Goal: Task Accomplishment & Management: Use online tool/utility

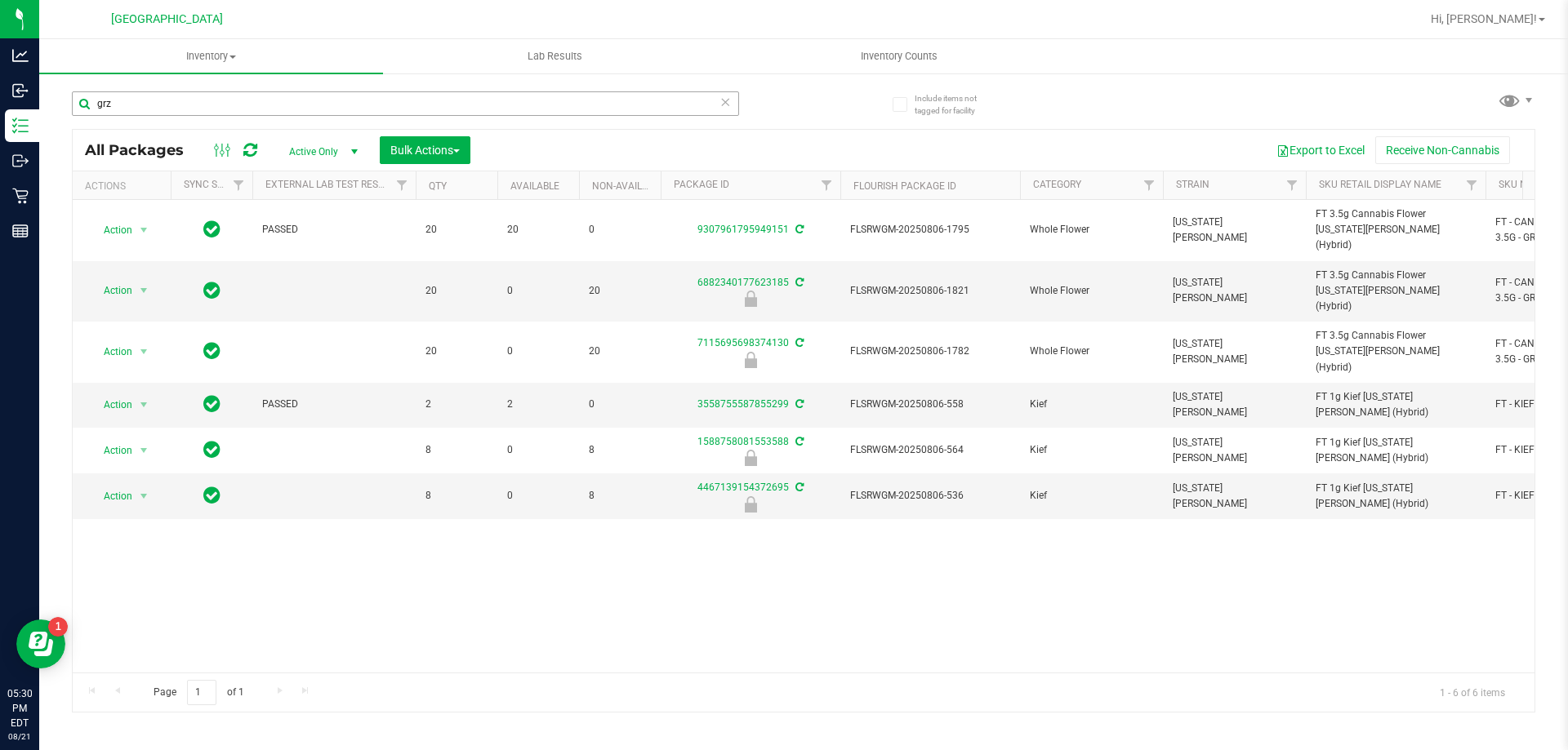
click at [238, 98] on input "grz" at bounding box center [405, 104] width 667 height 25
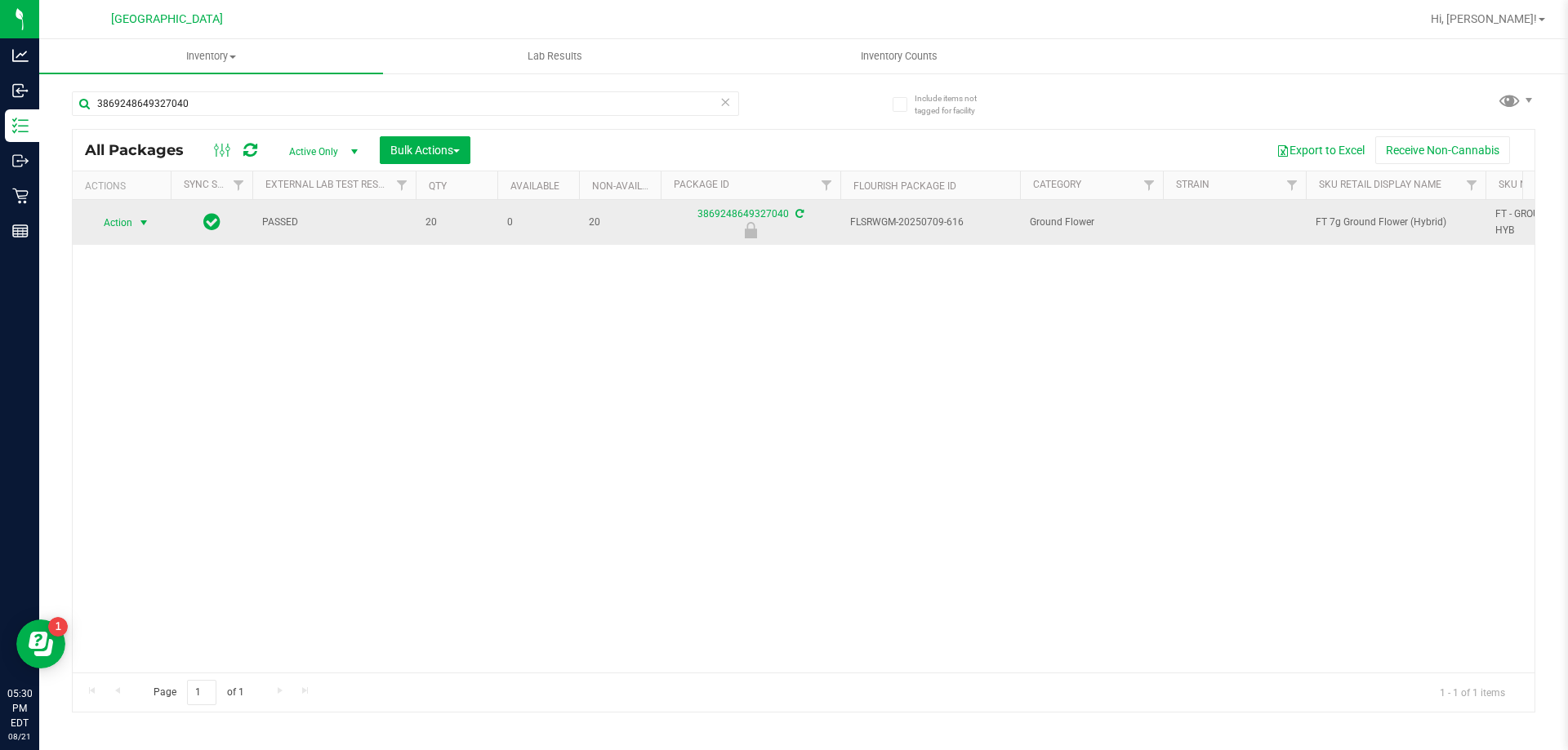
type input "3869248649327040"
click at [141, 222] on span "select" at bounding box center [144, 222] width 13 height 13
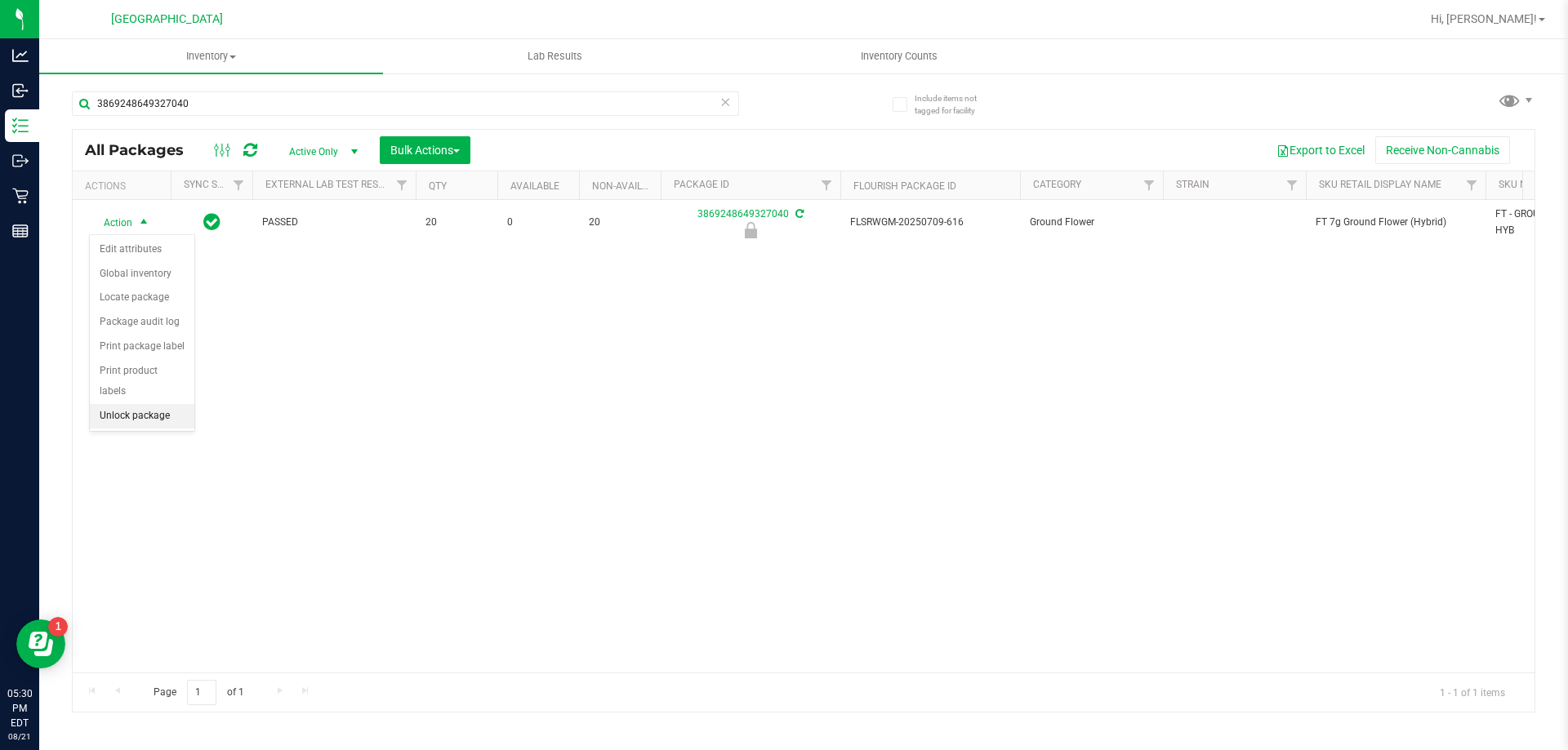
click at [154, 404] on li "Unlock package" at bounding box center [142, 416] width 104 height 25
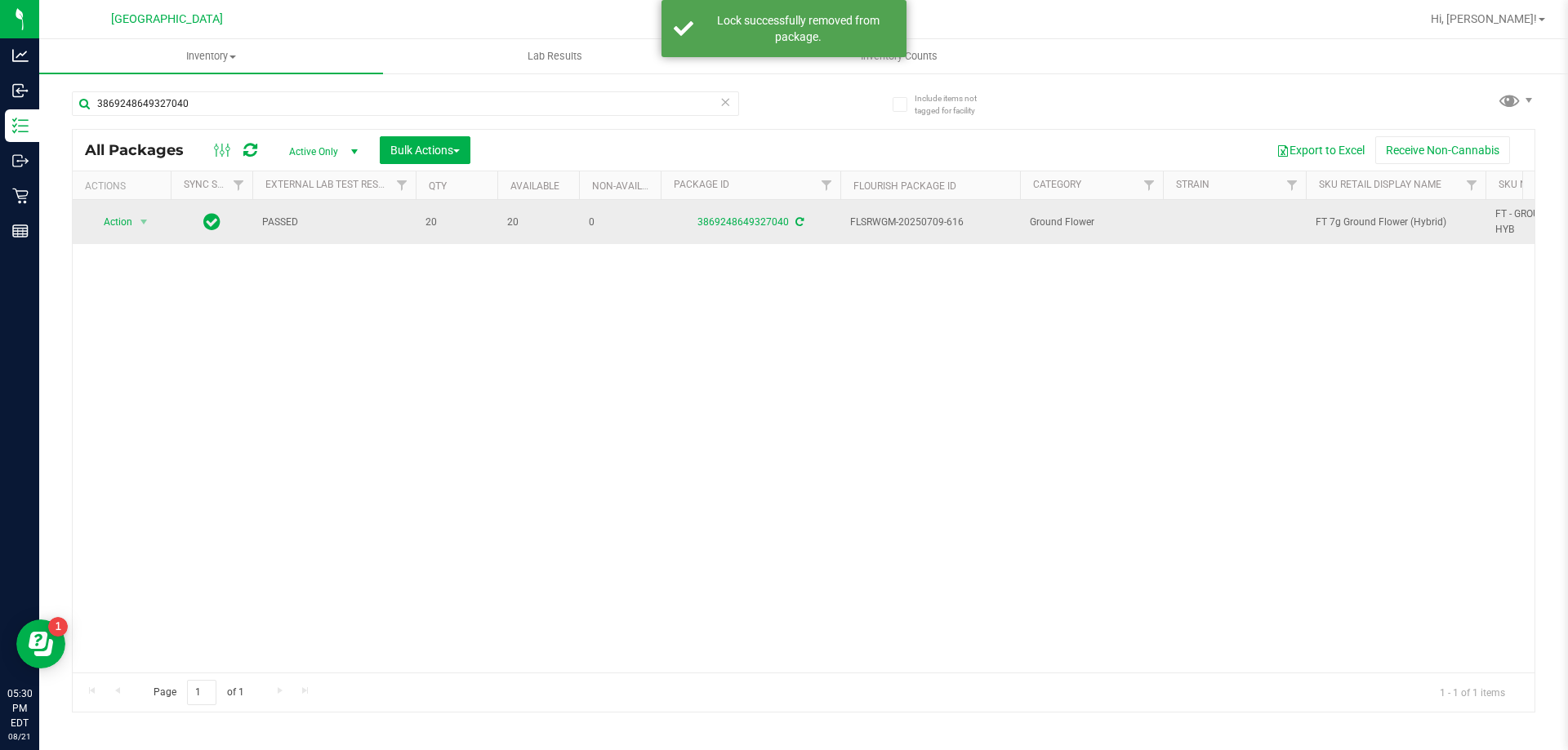
click at [1329, 222] on span "FT 7g Ground Flower (Hybrid)" at bounding box center [1395, 222] width 160 height 15
click at [1330, 222] on span "FT 7g Ground Flower (Hybrid)" at bounding box center [1395, 222] width 160 height 15
copy tr "FT 7g Ground Flower (Hybrid)"
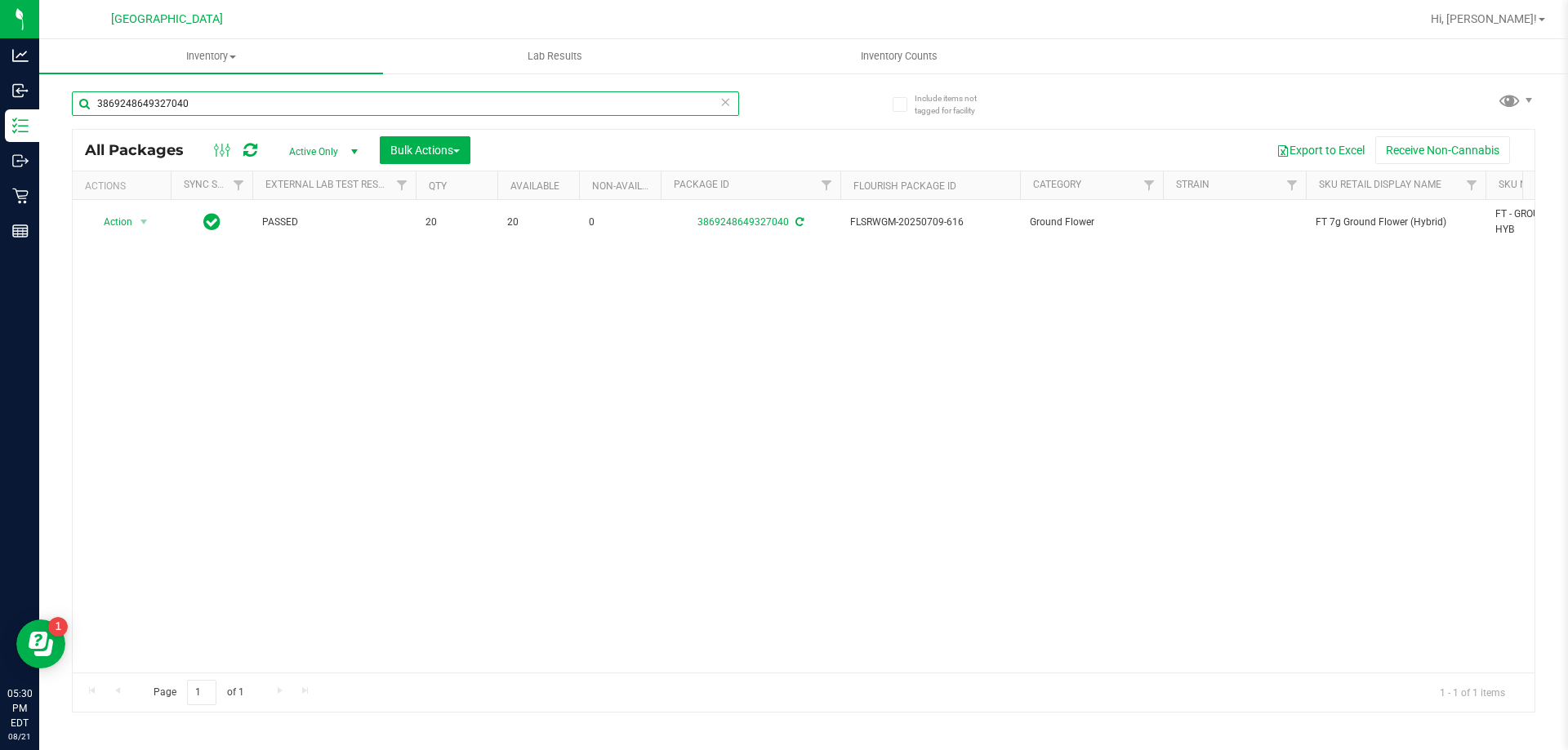
click at [203, 99] on input "3869248649327040" at bounding box center [405, 104] width 667 height 25
paste input "FT 7g Ground Flower (Hybrid)"
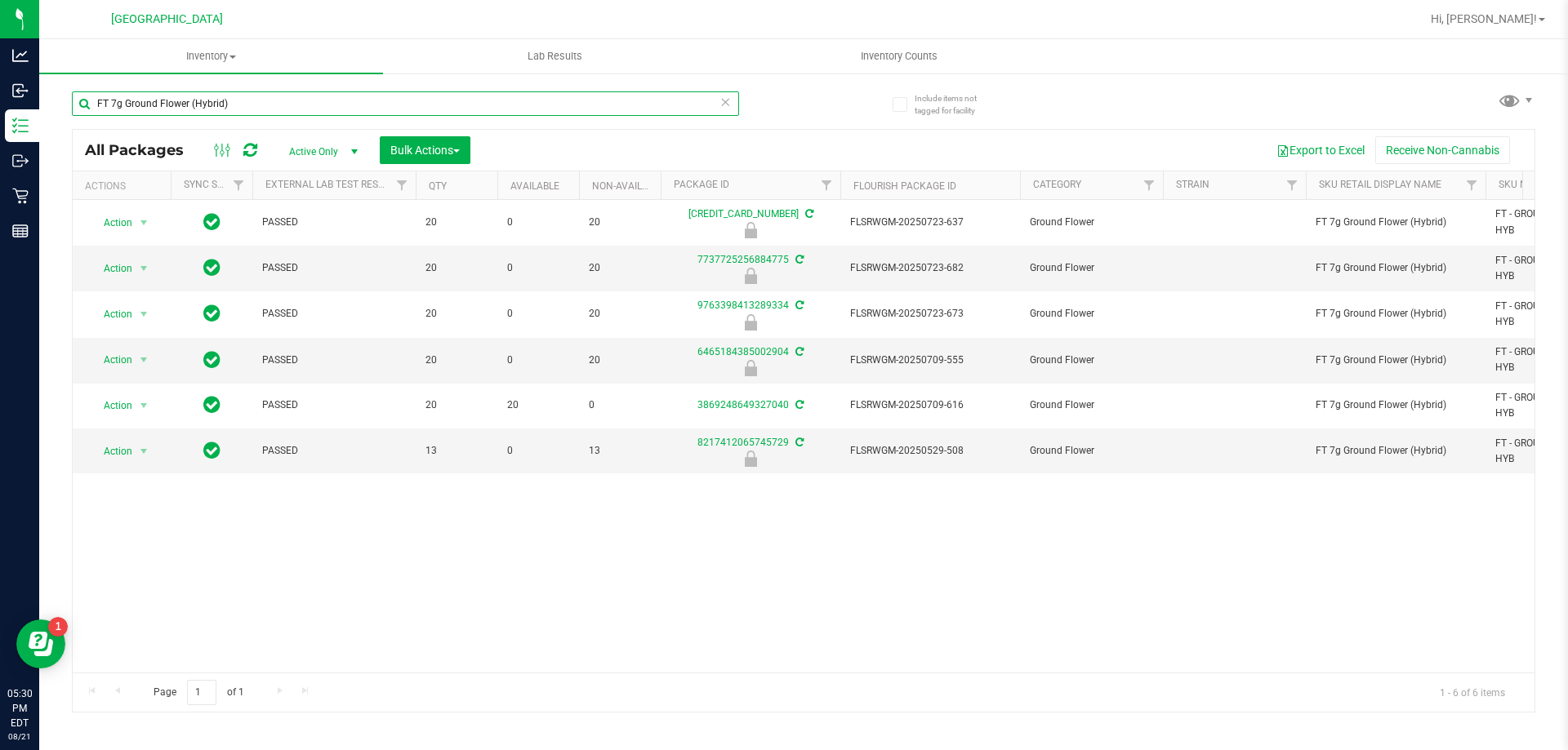
click at [234, 104] on input "FT 7g Ground Flower (Hybrid)" at bounding box center [405, 104] width 667 height 25
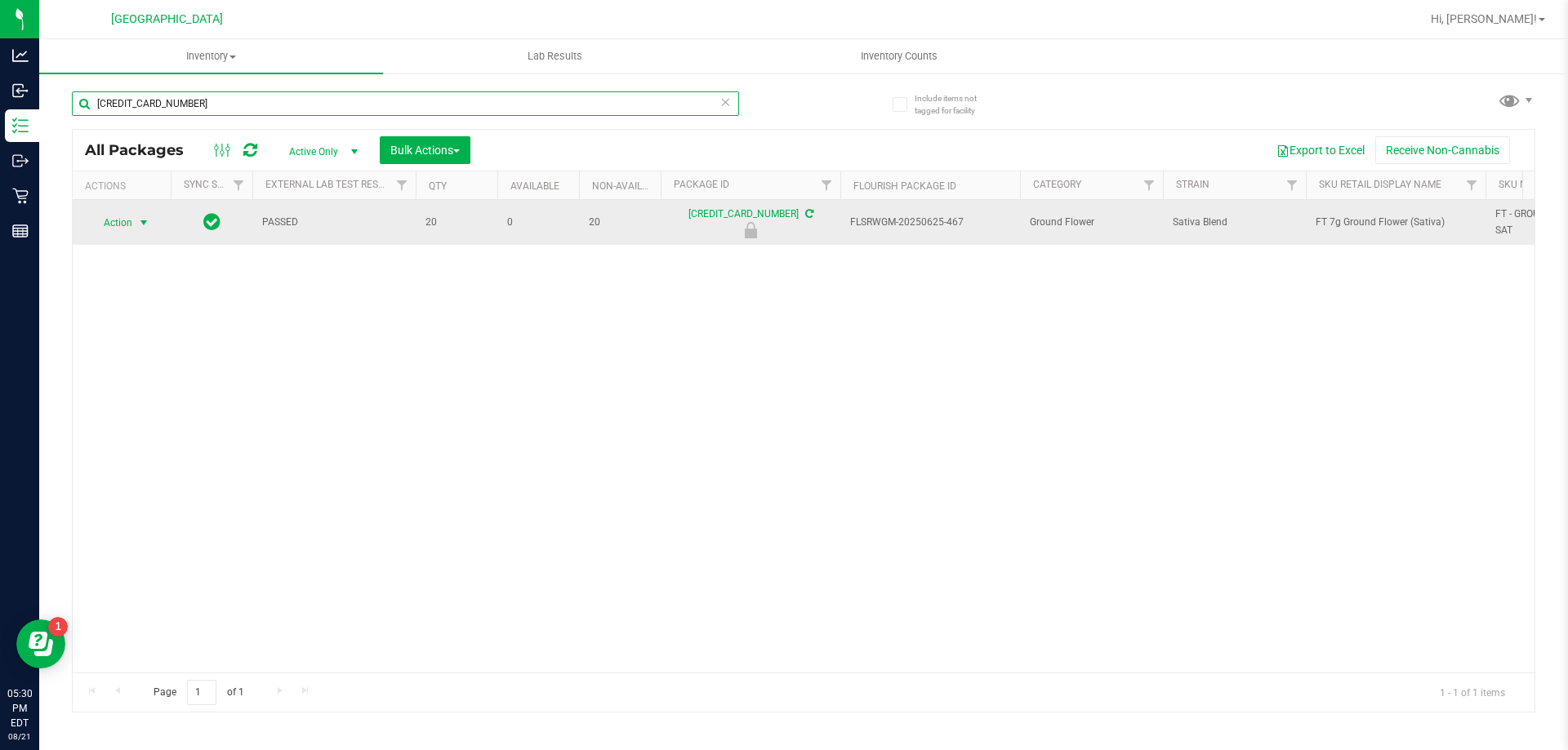
type input "6859967682637409"
click at [149, 219] on span "select" at bounding box center [144, 222] width 13 height 13
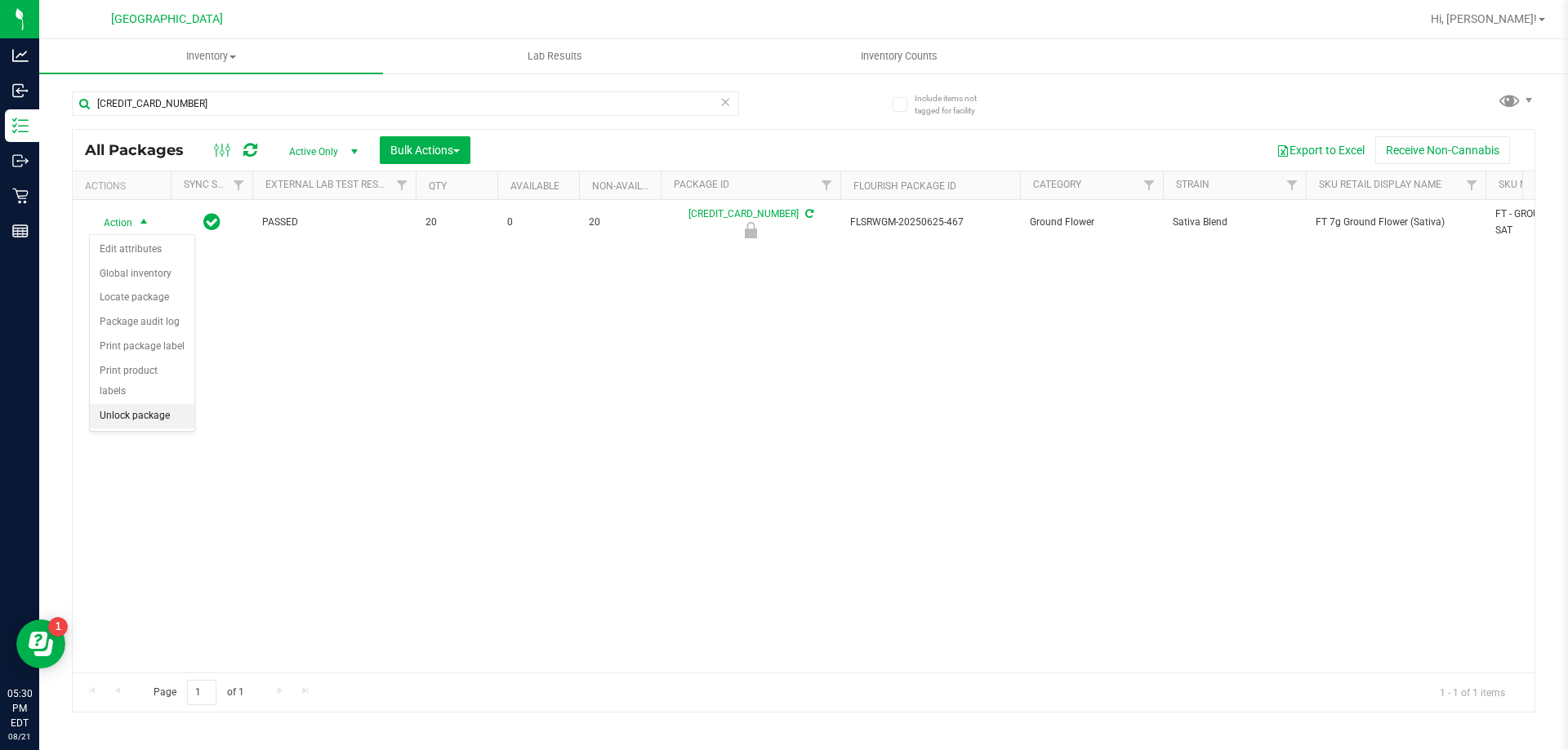
click at [151, 404] on li "Unlock package" at bounding box center [142, 416] width 104 height 25
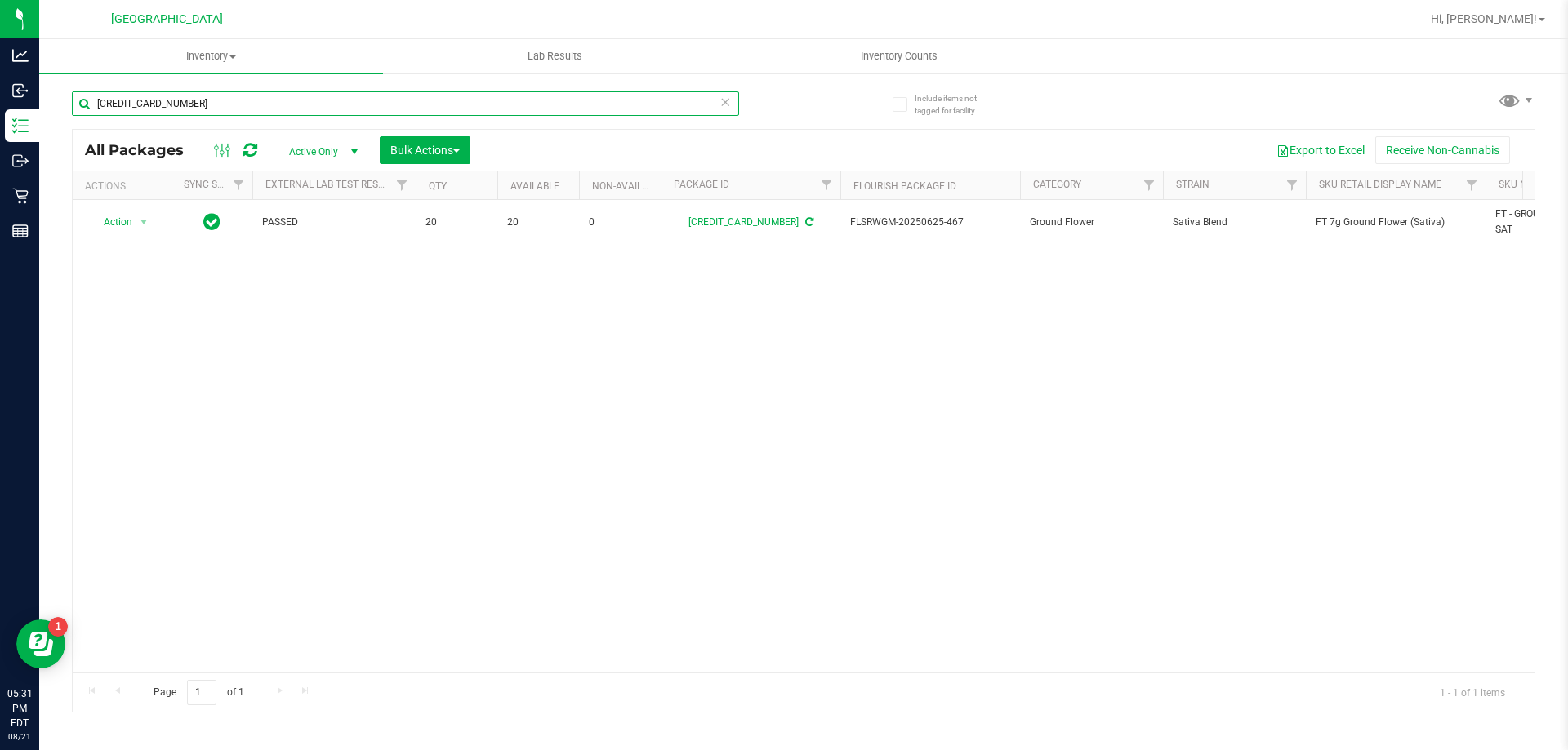
click at [207, 102] on input "6859967682637409" at bounding box center [405, 104] width 667 height 25
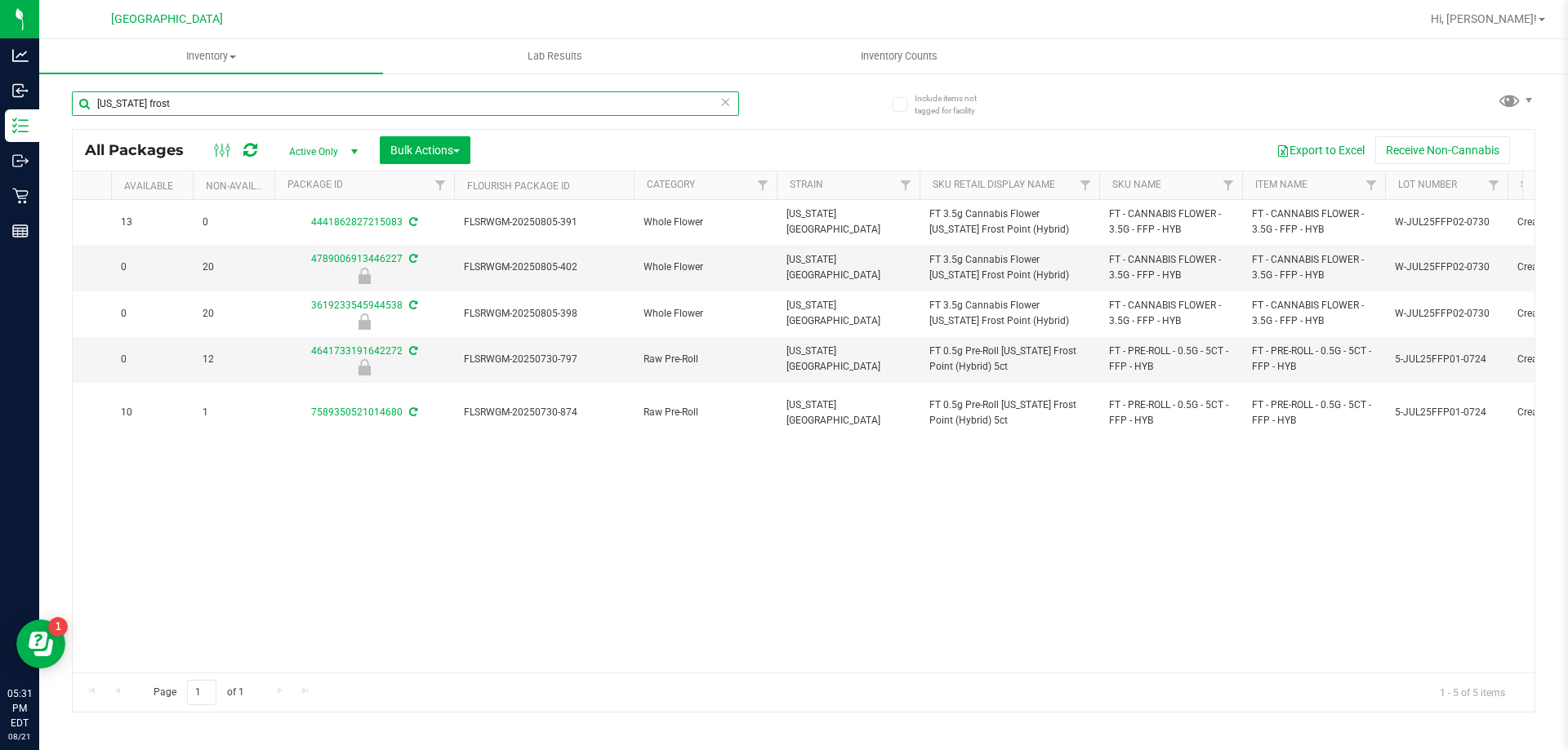
click at [193, 108] on input "florida frost" at bounding box center [405, 104] width 667 height 25
click at [157, 108] on input "ffp" at bounding box center [405, 104] width 667 height 25
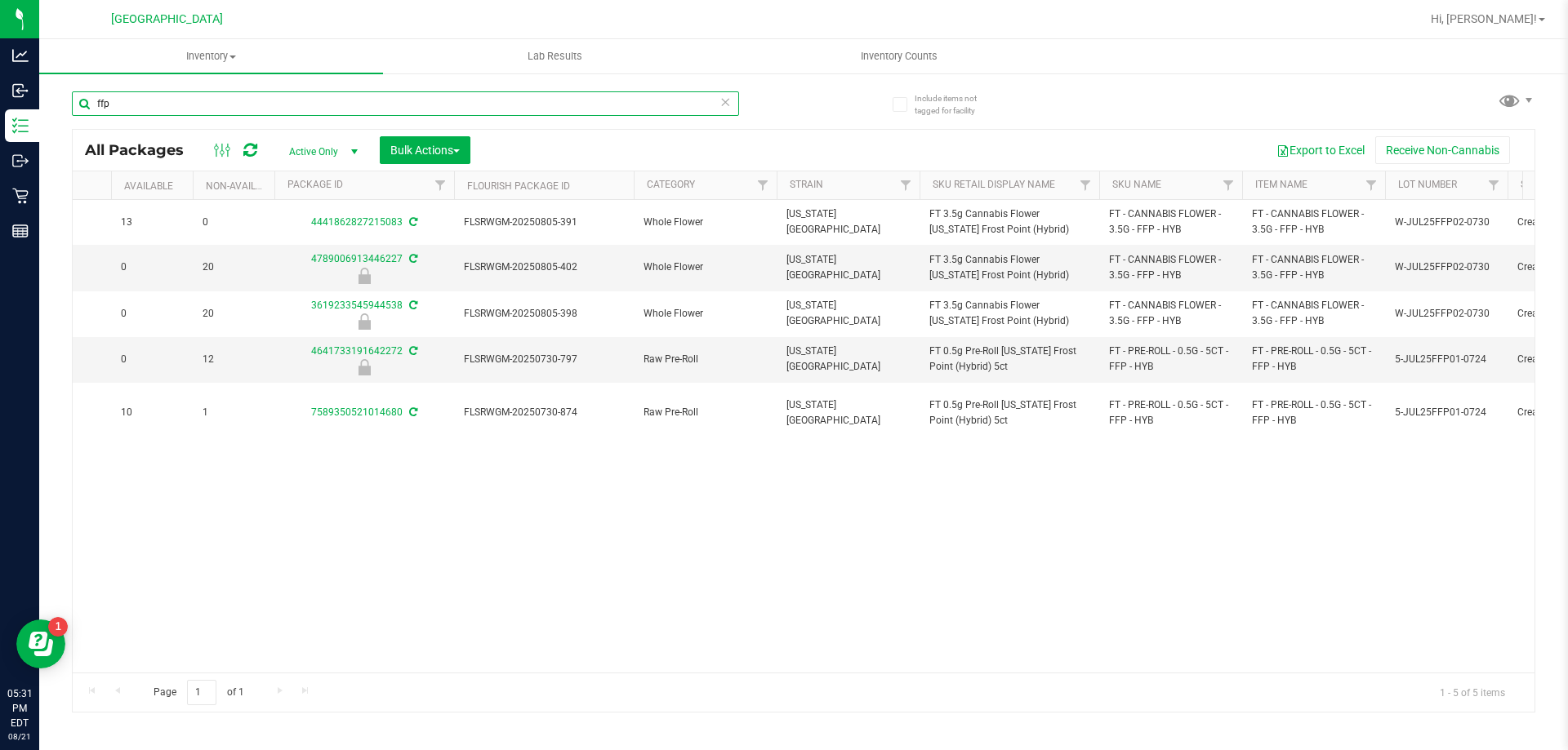
click at [157, 108] on input "ffp" at bounding box center [405, 104] width 667 height 25
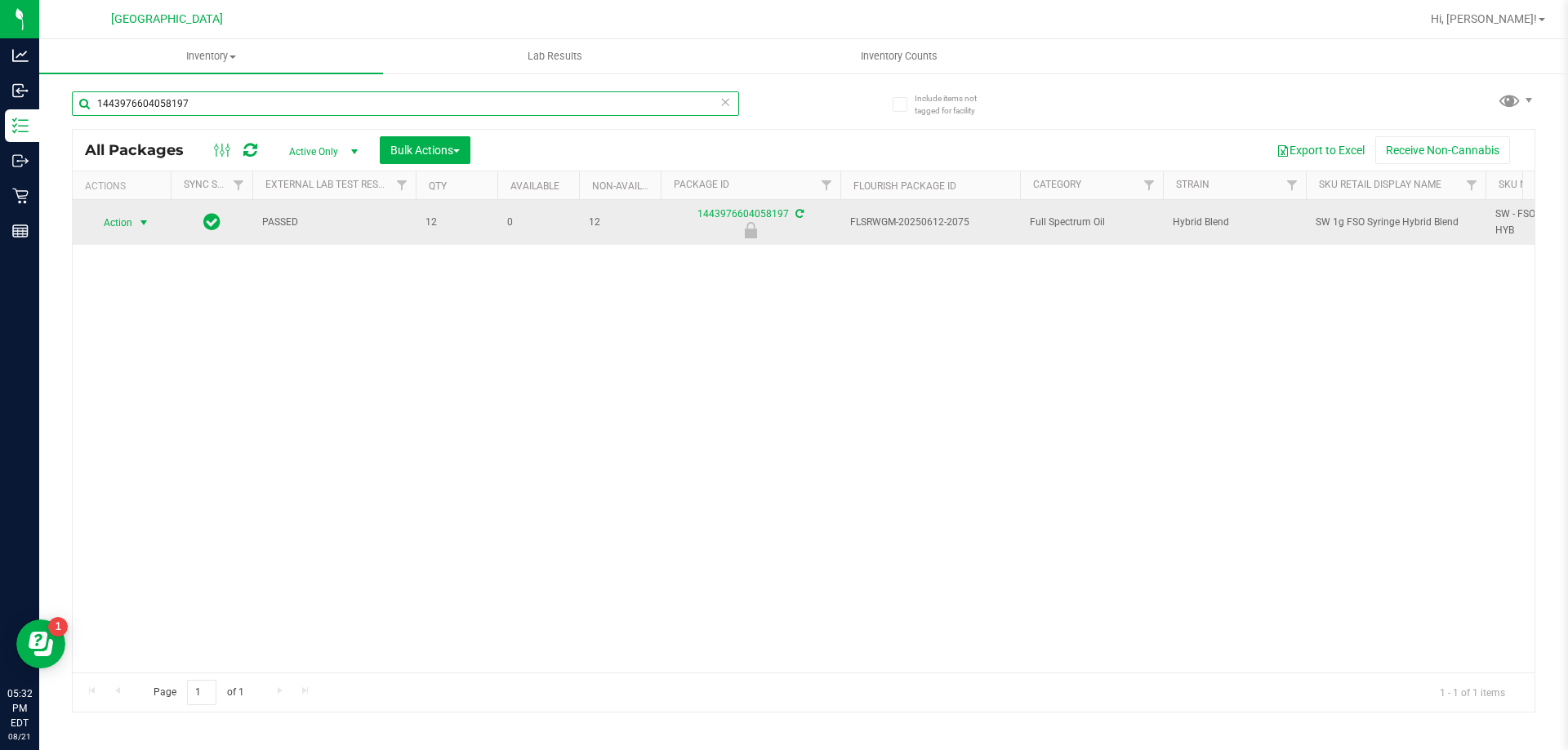
type input "1443976604058197"
click at [145, 222] on span "select" at bounding box center [144, 222] width 13 height 13
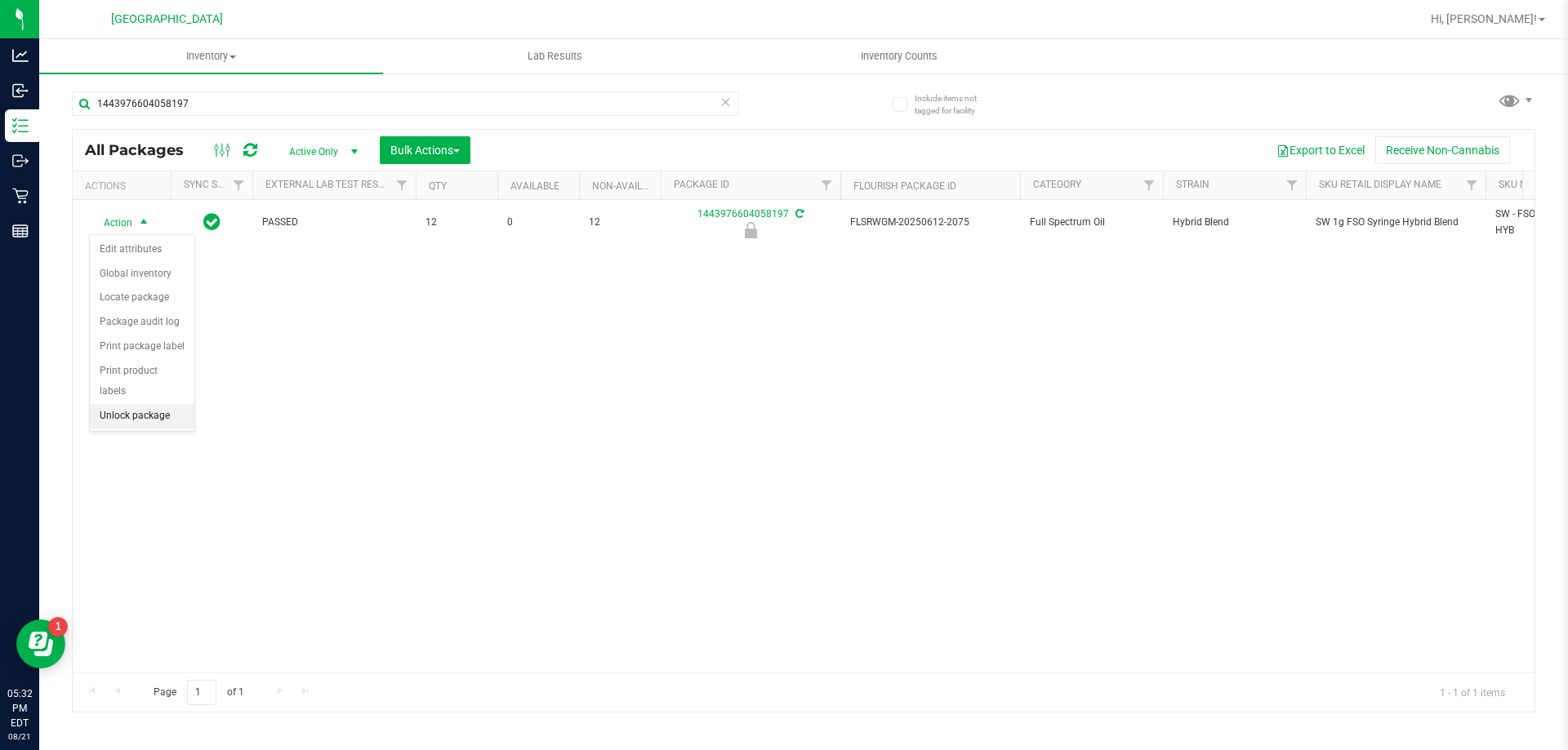
click at [125, 404] on li "Unlock package" at bounding box center [142, 416] width 104 height 25
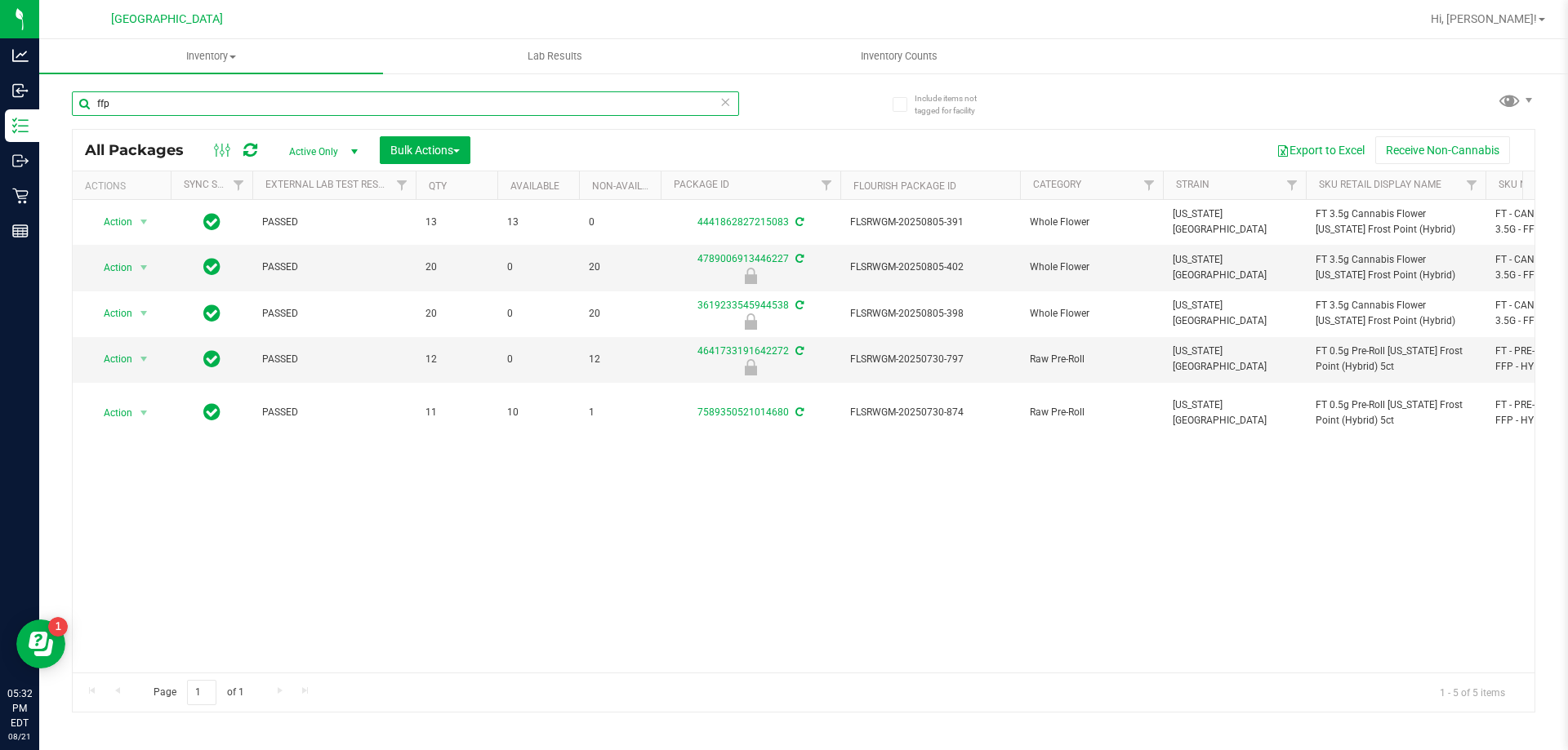
click at [162, 106] on input "ffp" at bounding box center [405, 104] width 667 height 25
type input "fso"
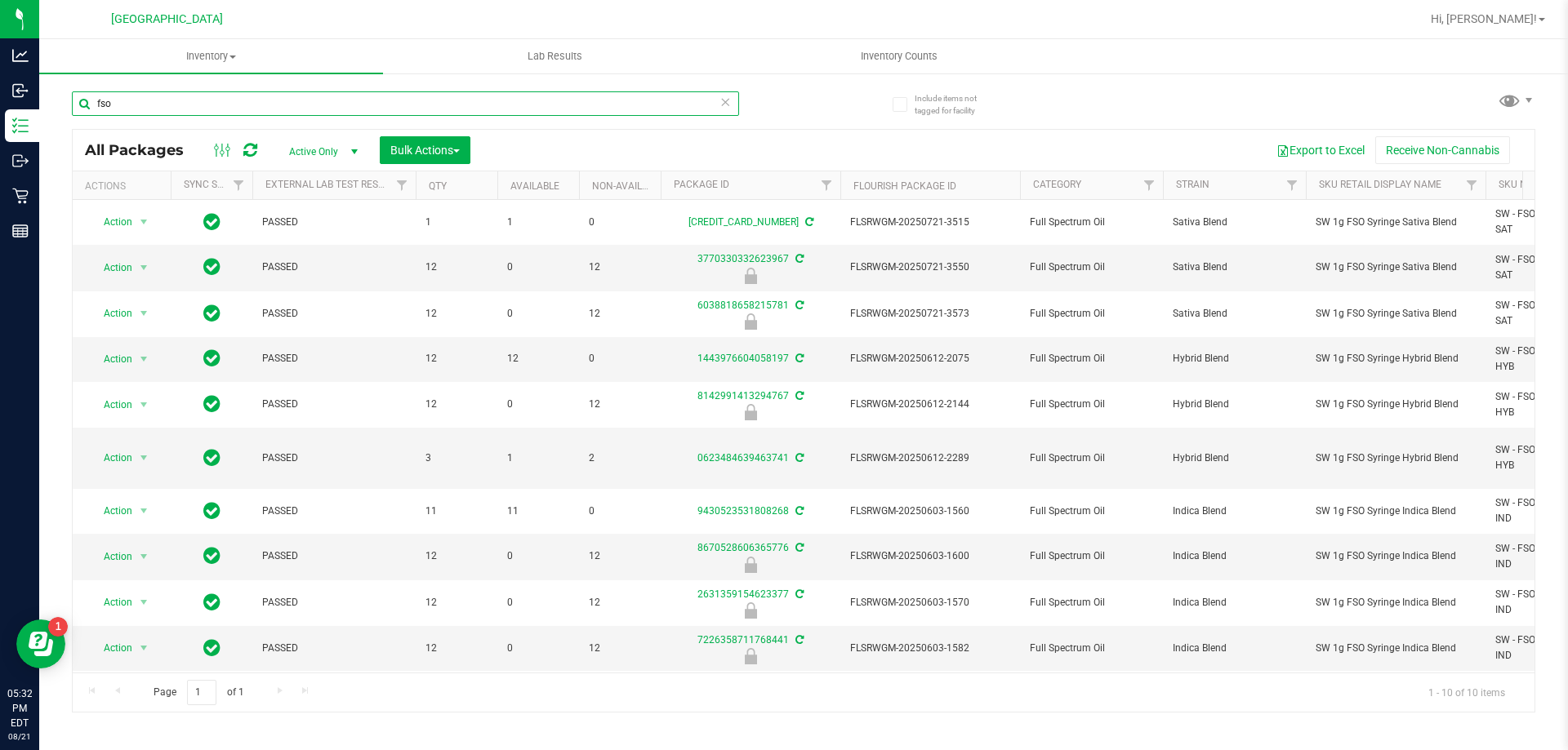
click at [154, 107] on input "fso" at bounding box center [405, 104] width 667 height 25
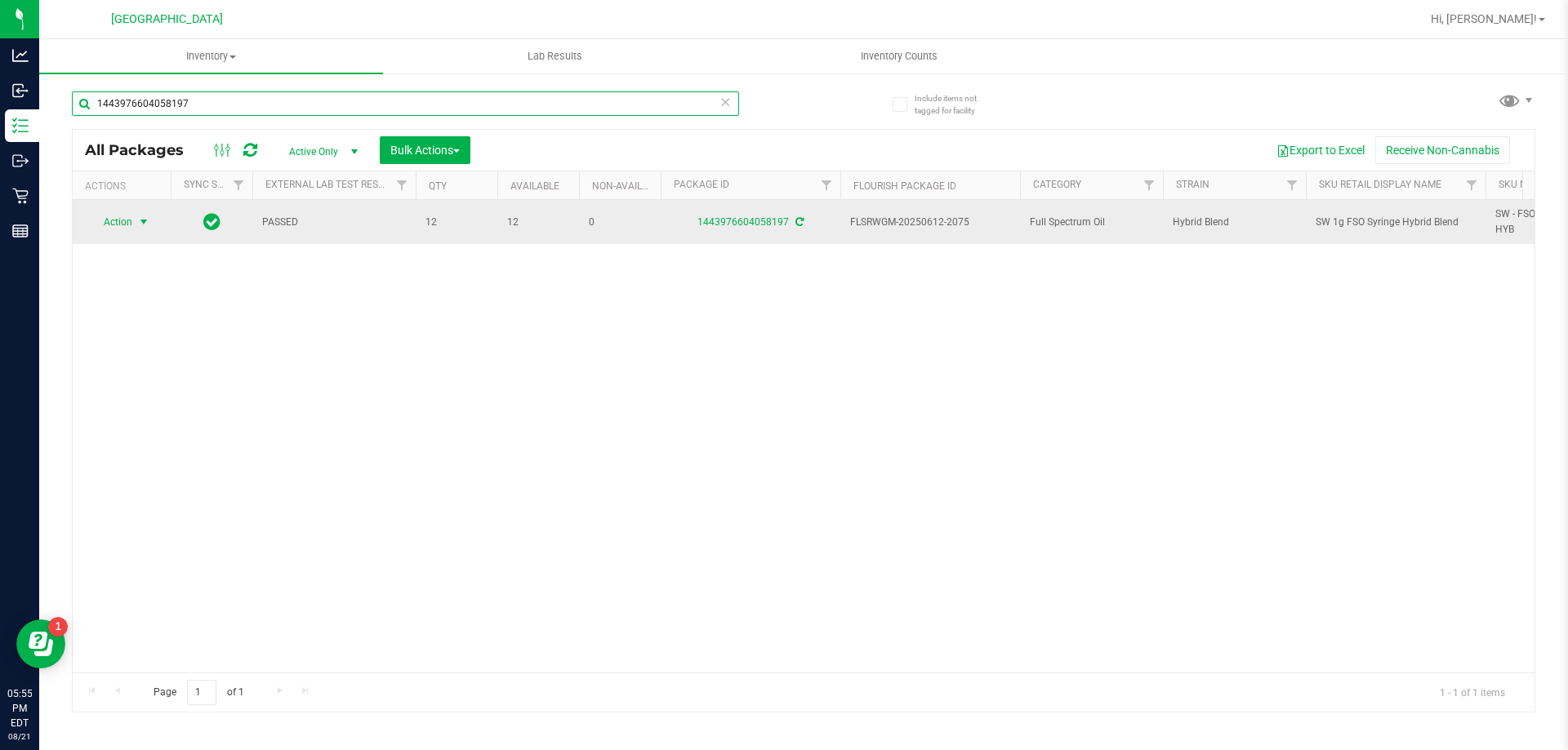
type input "1443976604058197"
click at [147, 227] on span "select" at bounding box center [144, 222] width 13 height 13
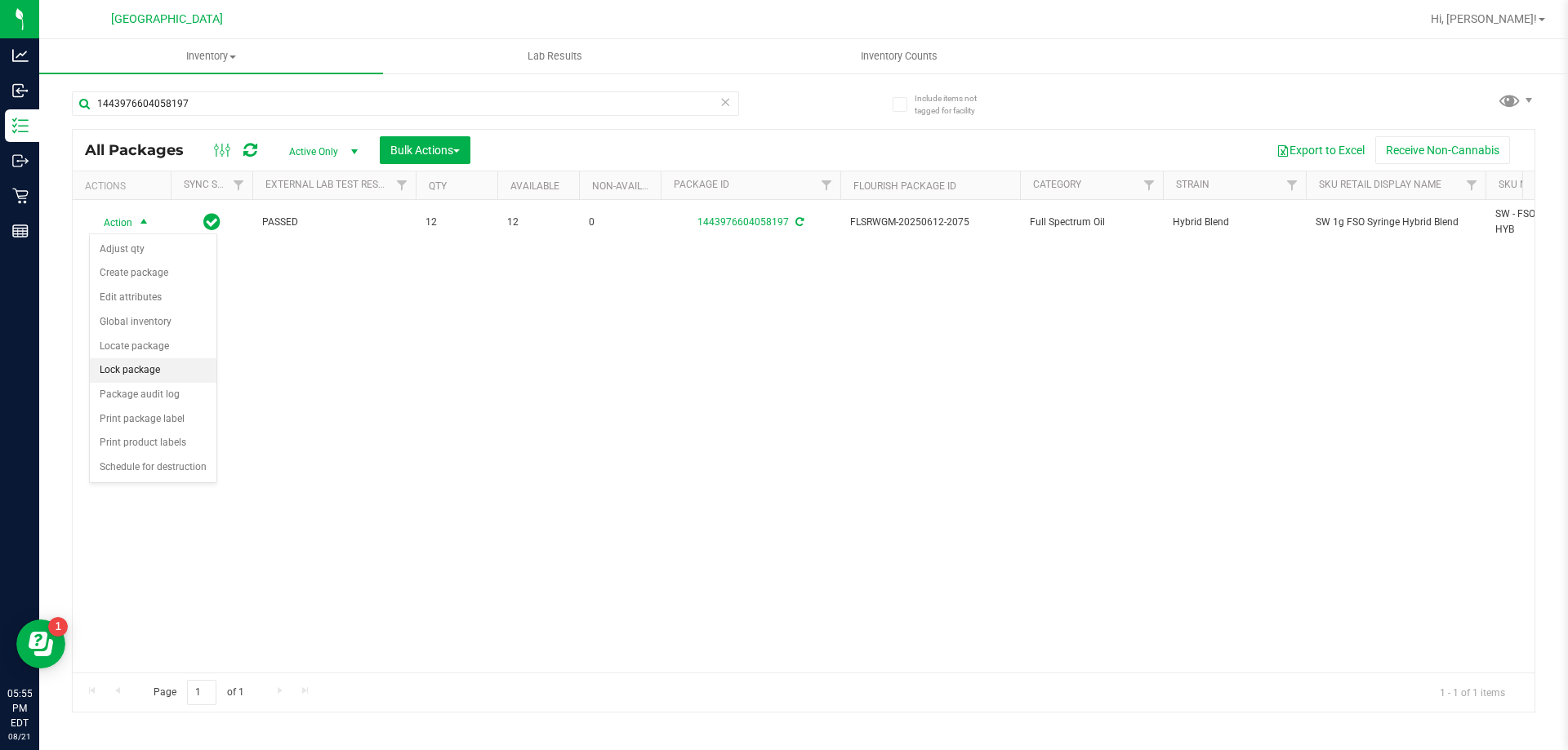
click at [139, 369] on li "Lock package" at bounding box center [153, 370] width 126 height 25
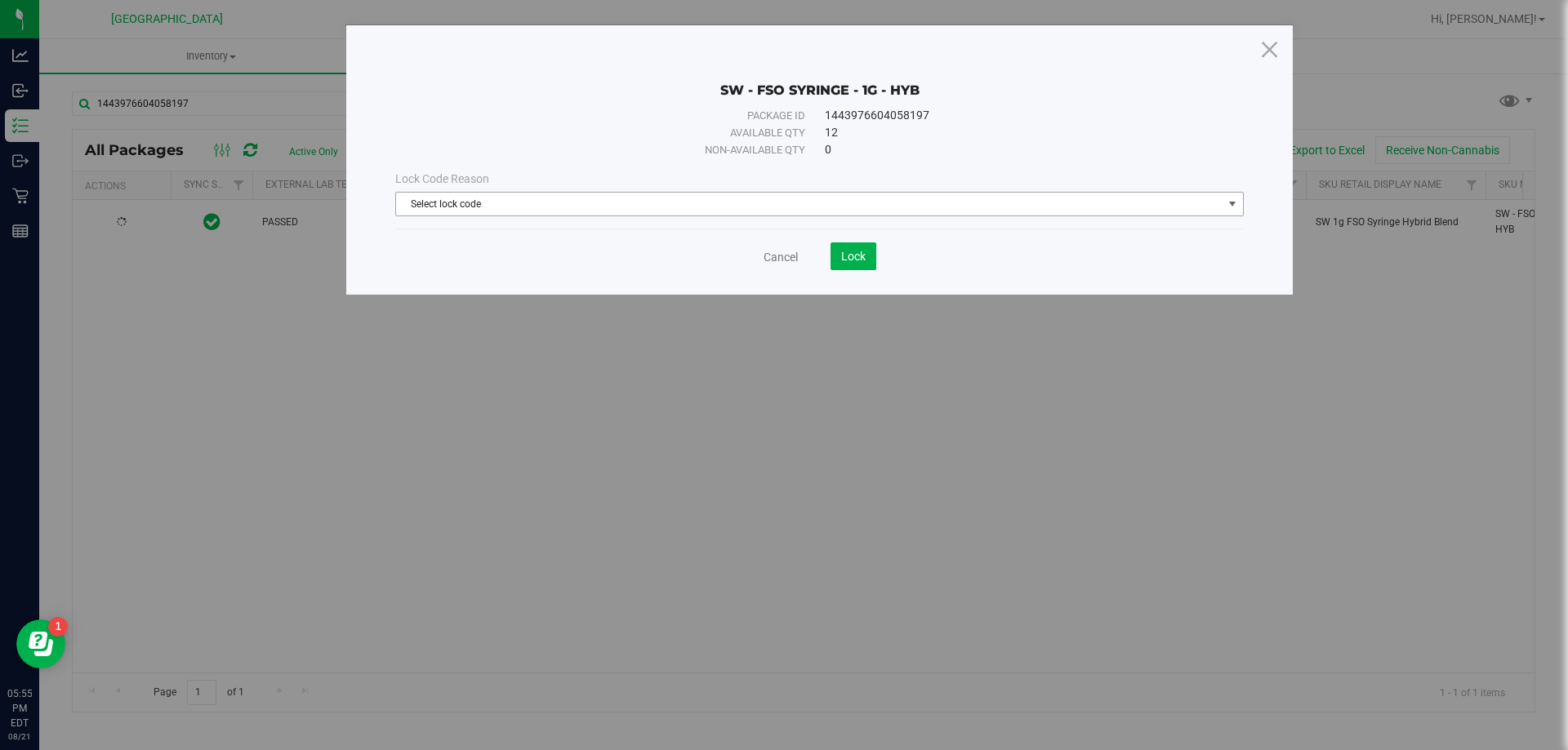
click at [1226, 197] on span "select" at bounding box center [1232, 203] width 13 height 13
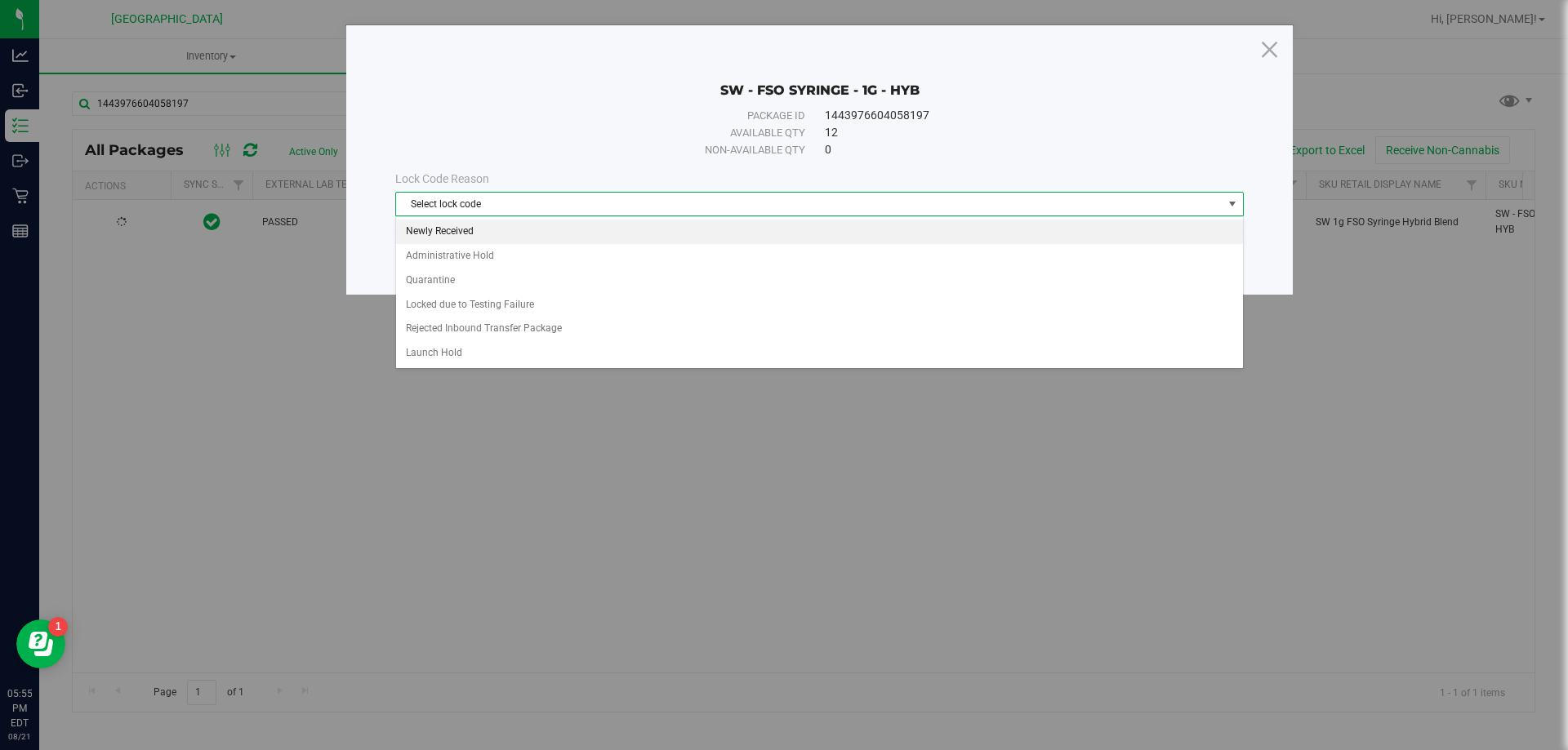
click at [463, 230] on li "Newly Received" at bounding box center [819, 232] width 847 height 25
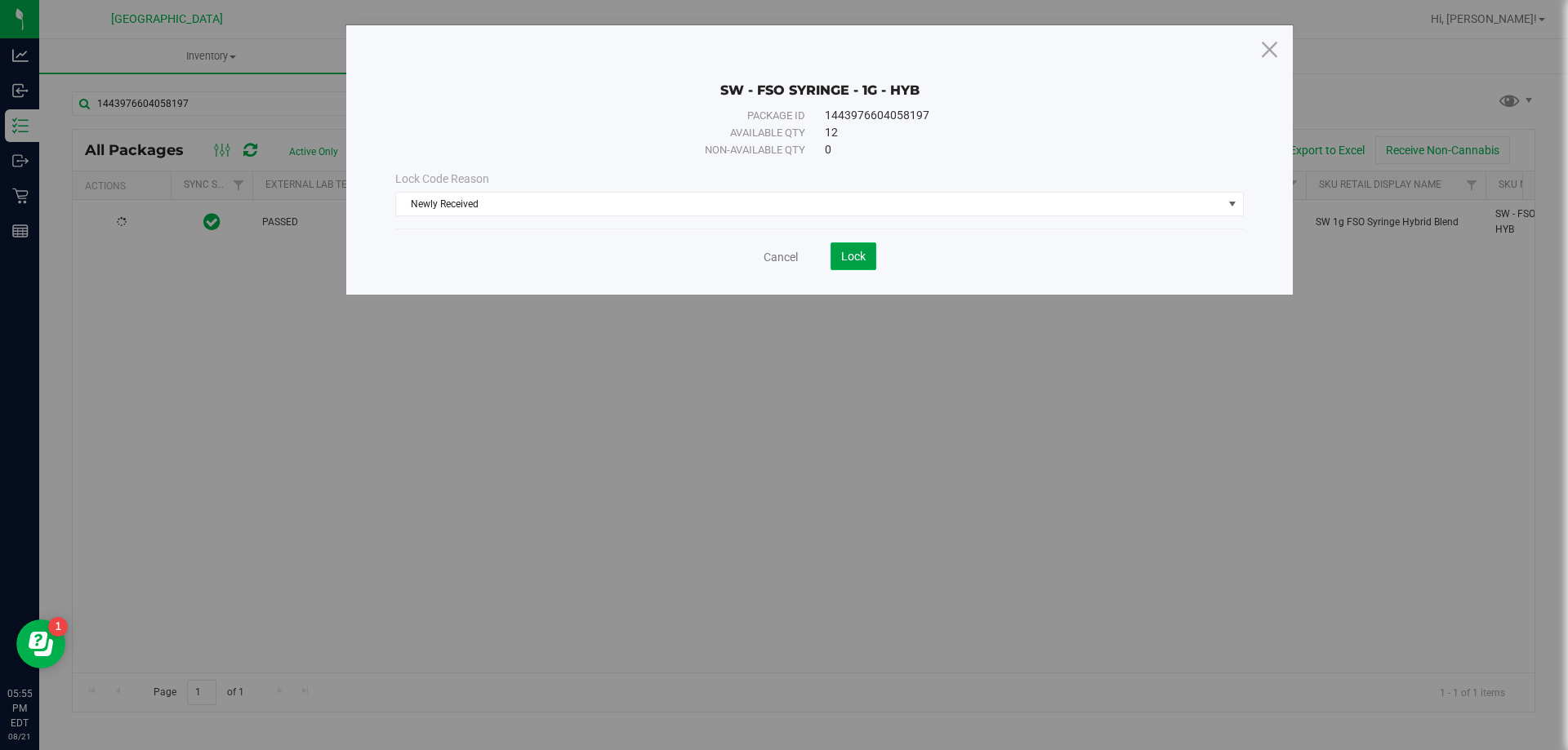
click at [861, 254] on span "Lock" at bounding box center [853, 256] width 25 height 13
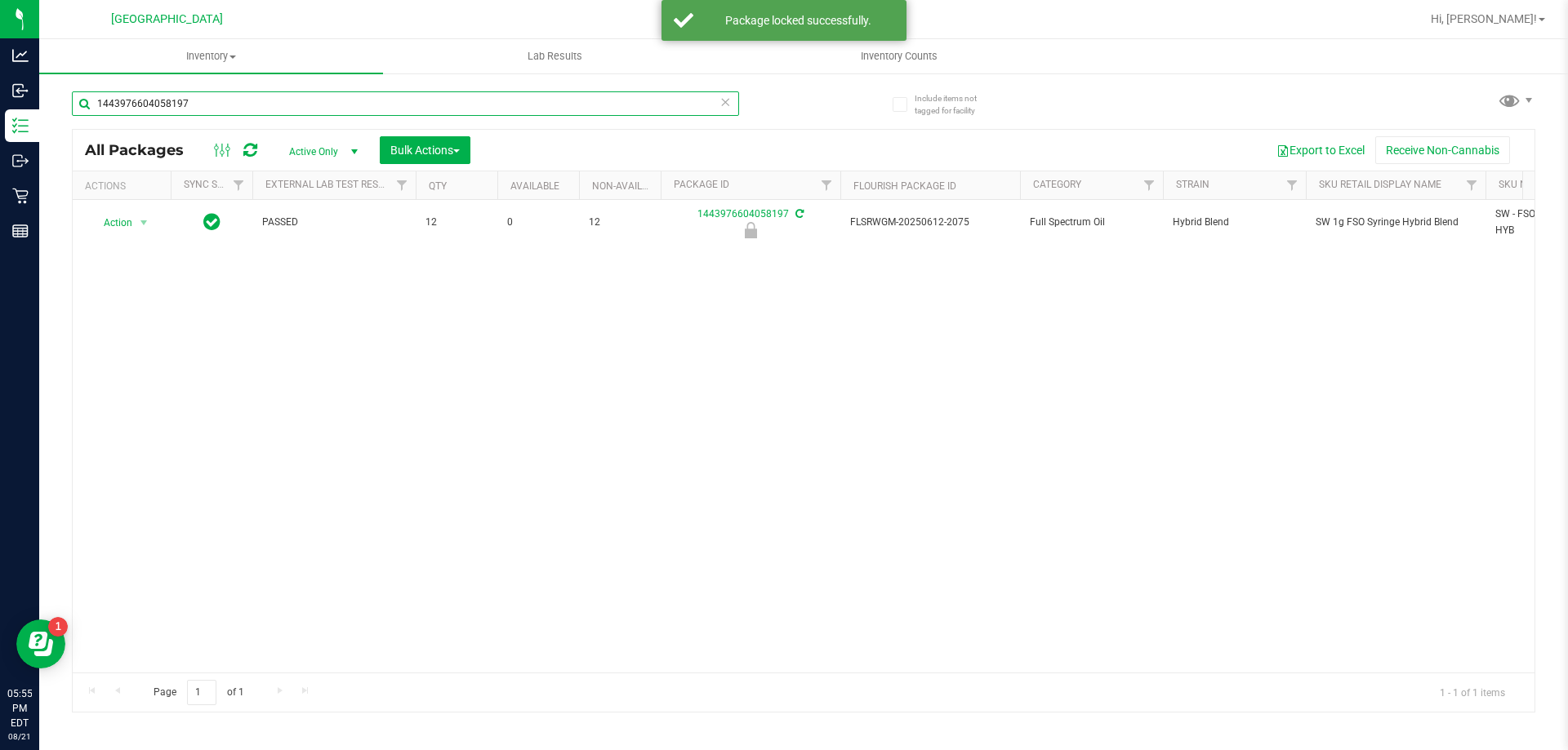
click at [245, 93] on input "1443976604058197" at bounding box center [405, 104] width 667 height 25
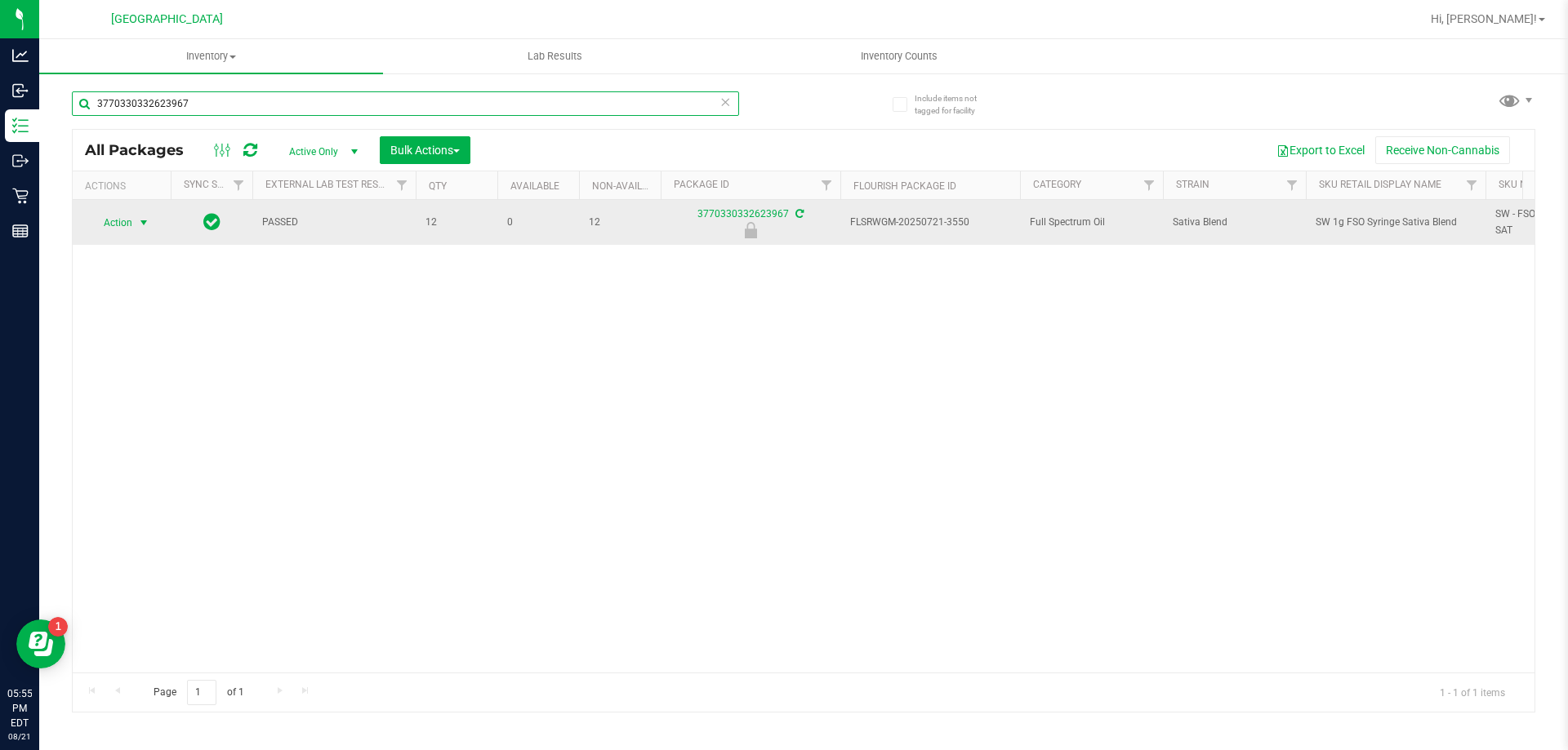
type input "3770330332623967"
click at [142, 222] on span "select" at bounding box center [144, 222] width 13 height 13
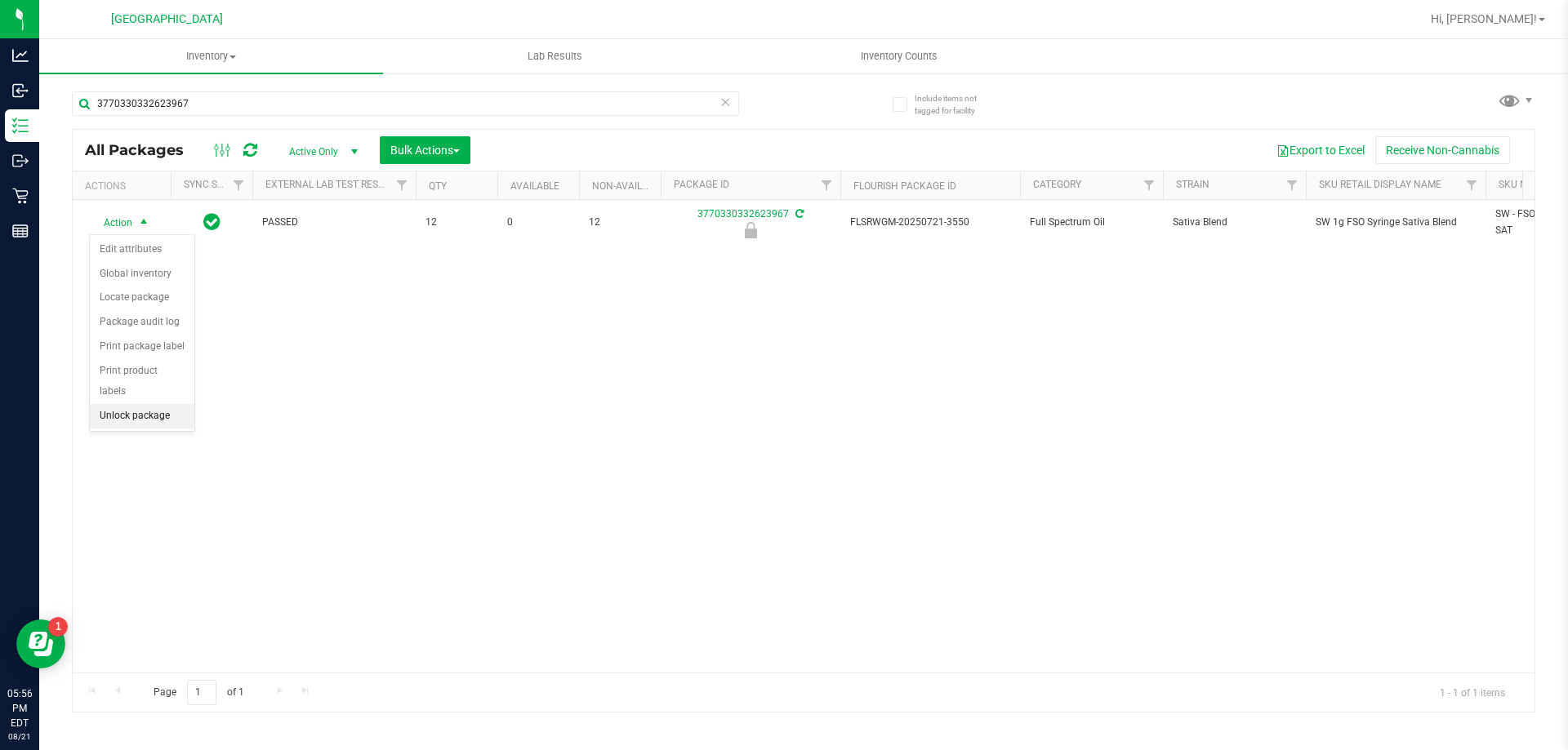
click at [134, 404] on li "Unlock package" at bounding box center [142, 416] width 104 height 25
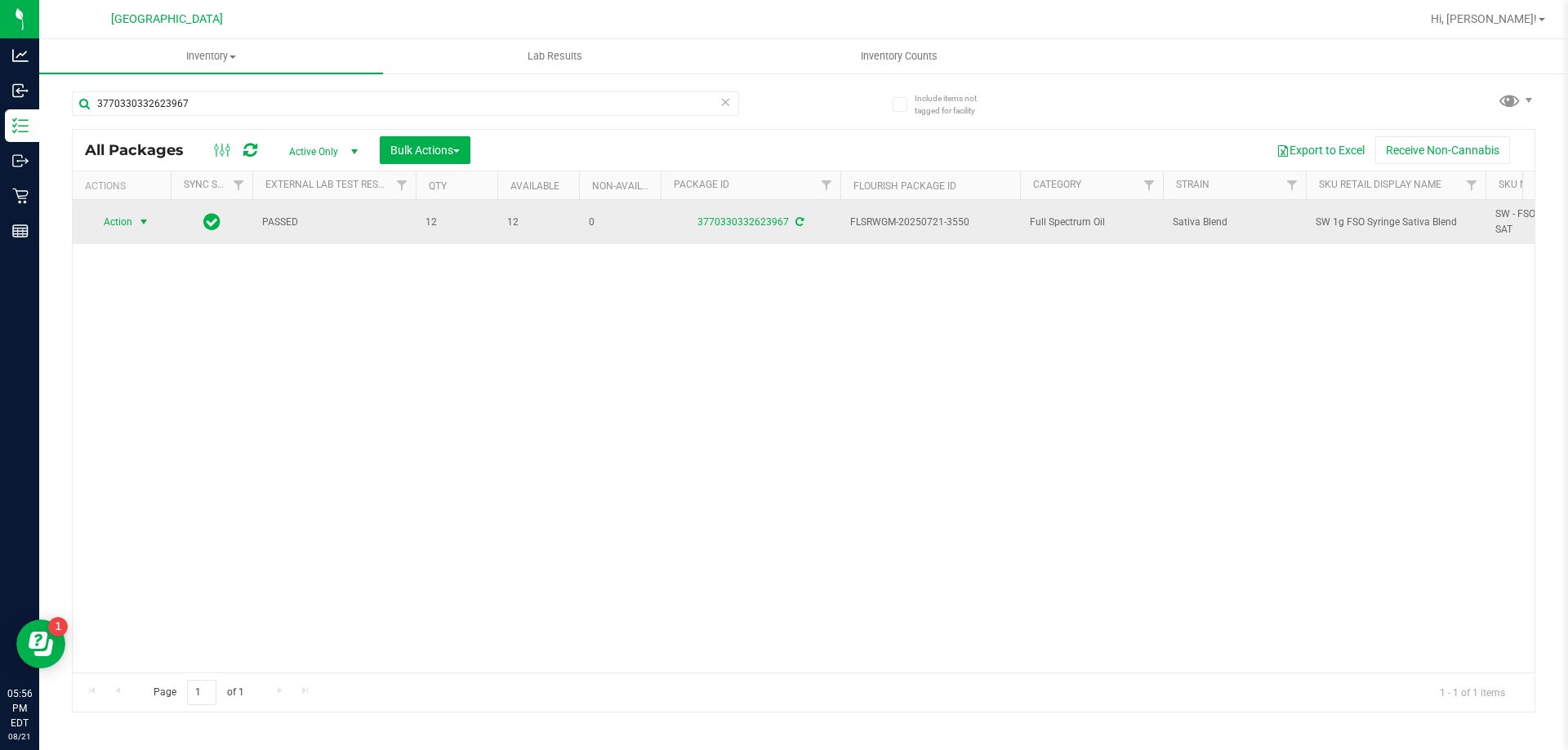
click at [141, 225] on span "select" at bounding box center [144, 222] width 13 height 13
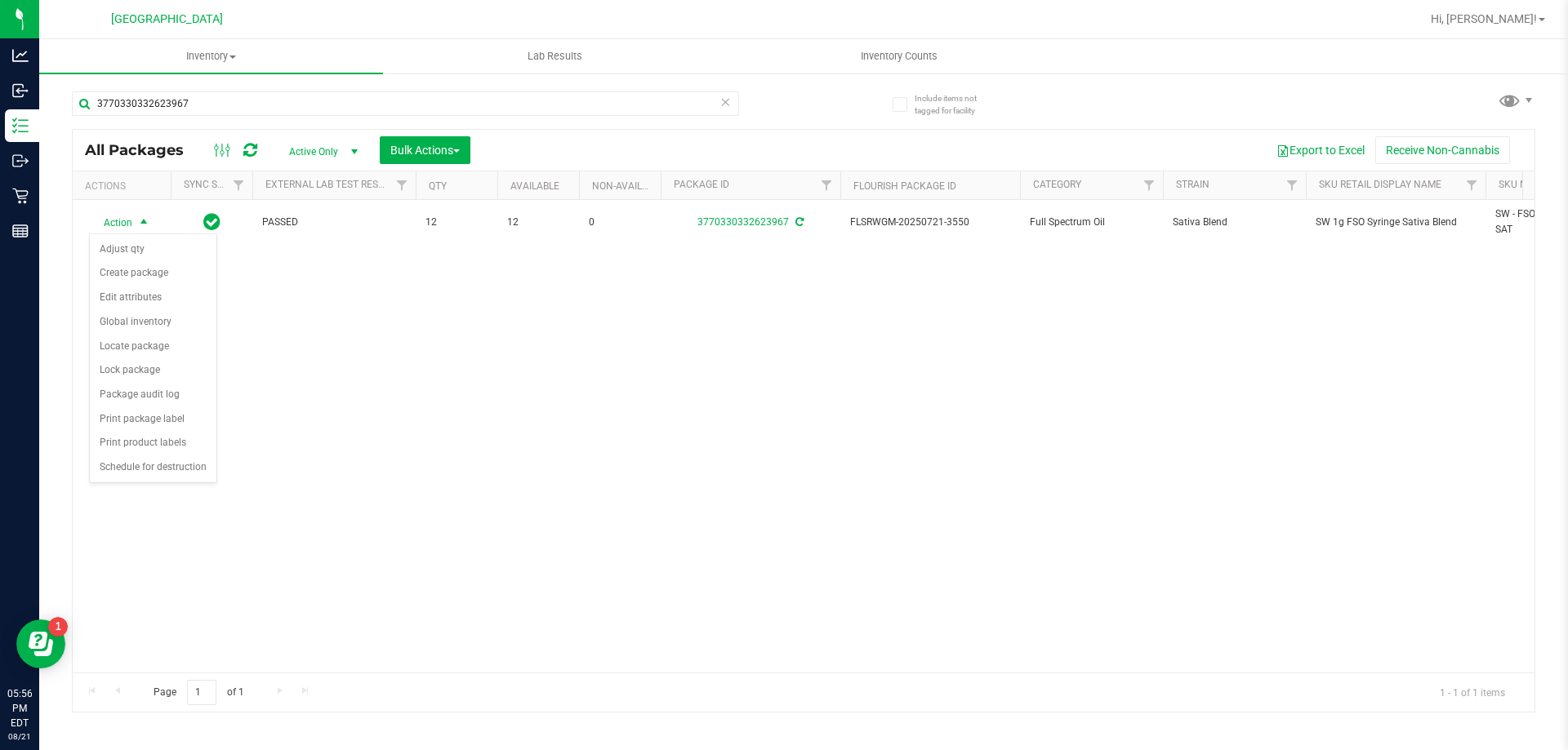
click at [576, 451] on div "Action Action Adjust qty Create package Edit attributes Global inventory Locate…" at bounding box center [803, 436] width 1462 height 472
